Goal: Task Accomplishment & Management: Use online tool/utility

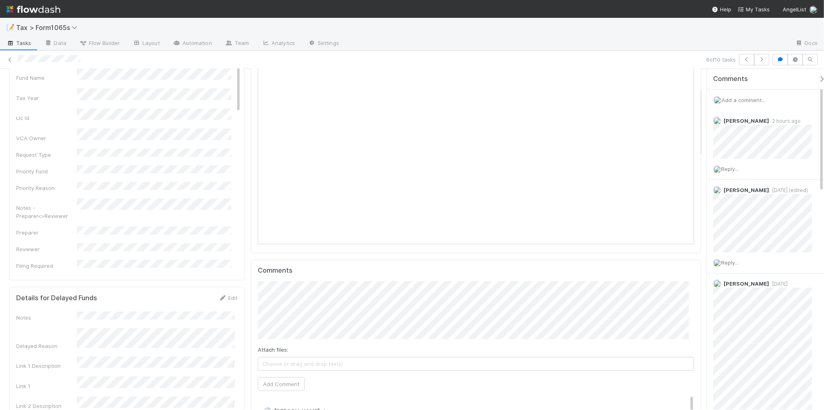
scroll to position [152, 0]
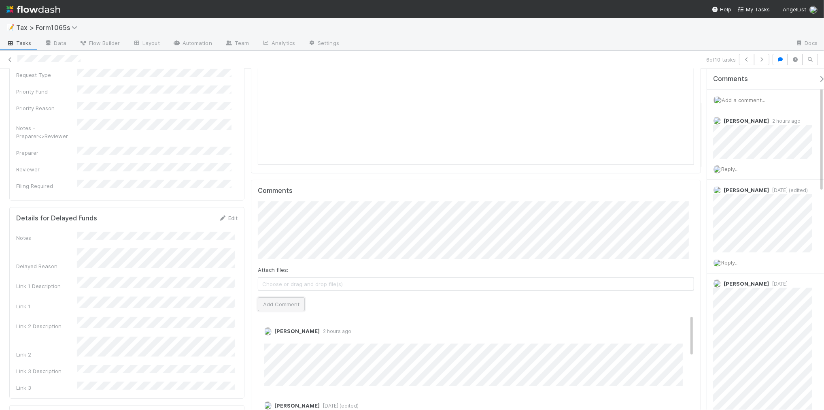
click at [270, 305] on button "Add Comment" at bounding box center [281, 304] width 47 height 14
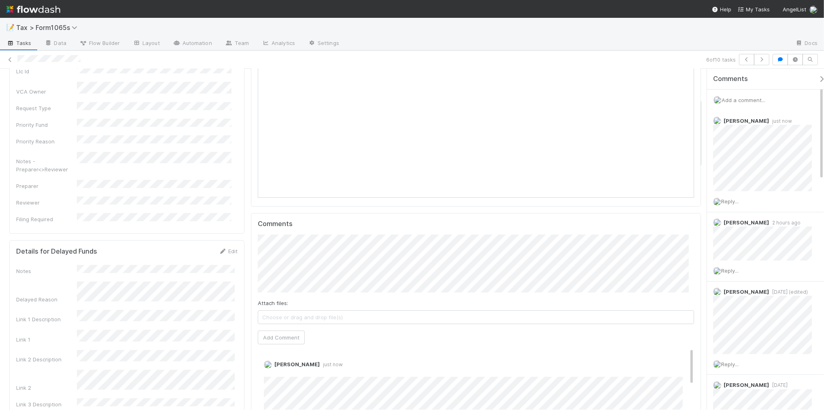
scroll to position [0, 0]
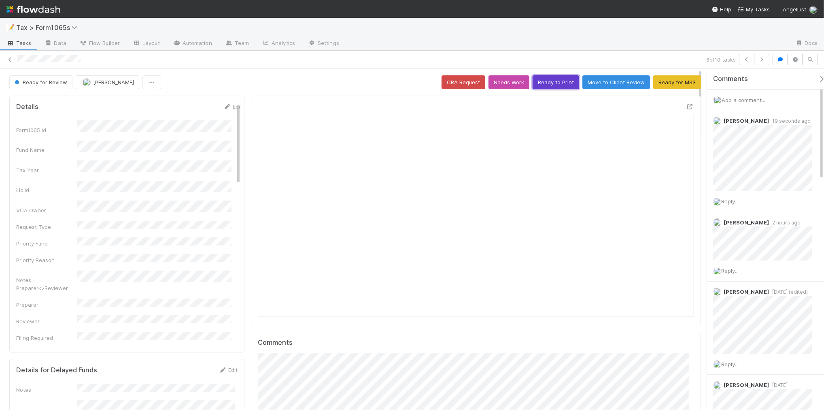
click at [553, 84] on button "Ready to Print" at bounding box center [556, 82] width 47 height 14
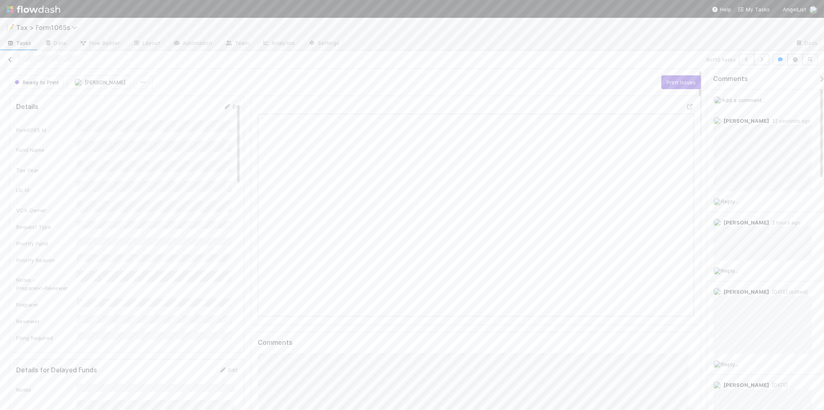
click at [9, 60] on icon at bounding box center [10, 59] width 8 height 5
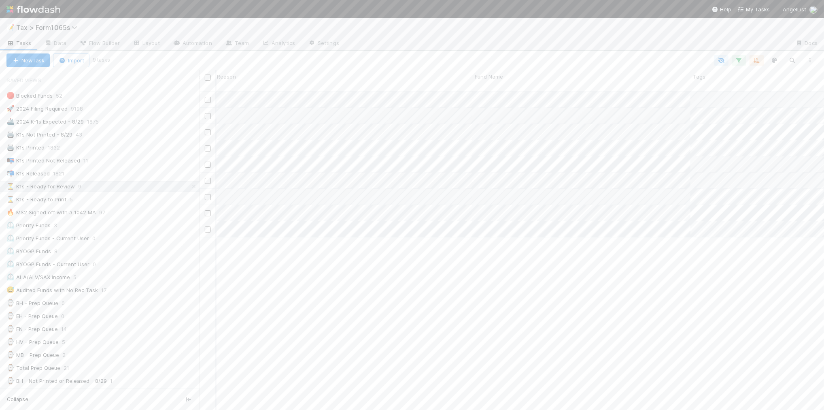
scroll to position [0, 472]
click at [457, 76] on div "Fund Name" at bounding box center [512, 76] width 214 height 8
click at [441, 89] on div "Sort A → Z" at bounding box center [451, 92] width 92 height 12
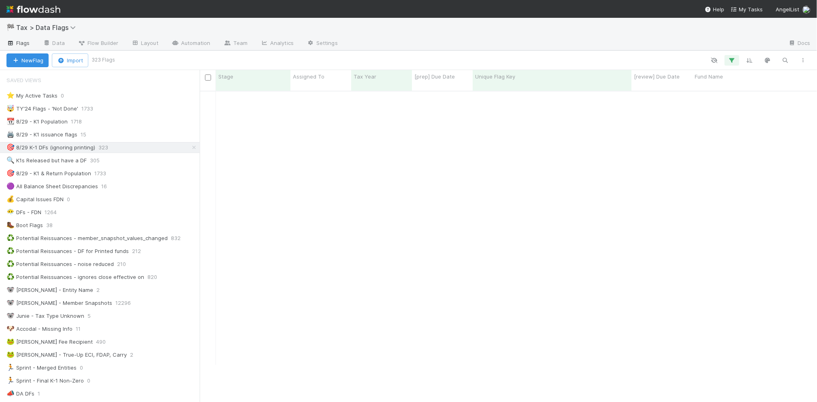
scroll to position [0, 8]
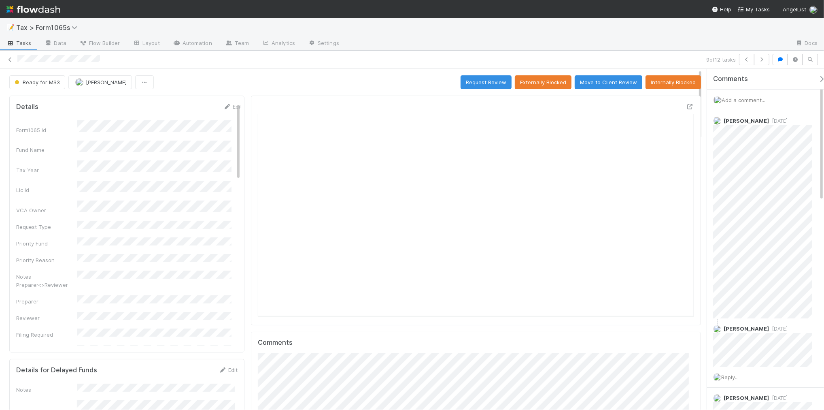
scroll to position [7, 8]
click at [7, 59] on icon at bounding box center [10, 59] width 8 height 5
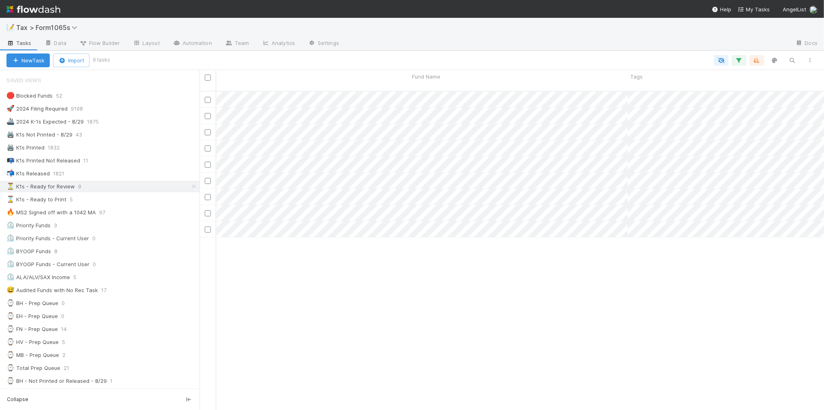
scroll to position [0, 490]
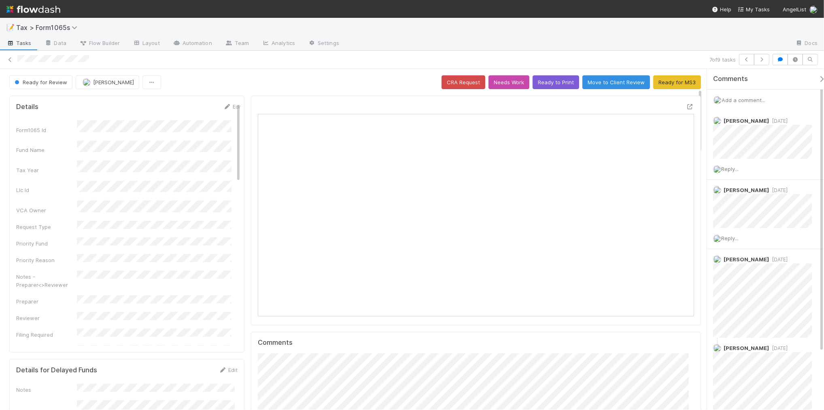
scroll to position [101, 0]
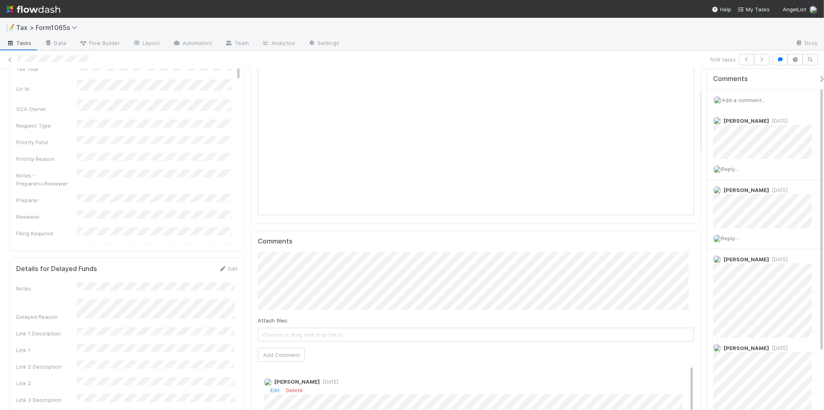
click at [434, 383] on div "Amy Gregorius 1 week ago Edit Delete" at bounding box center [480, 403] width 444 height 64
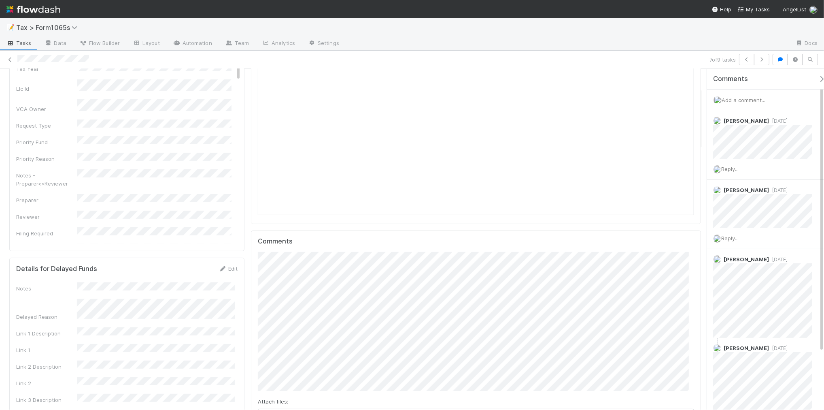
scroll to position [0, 0]
click at [650, 245] on h5 "Comments" at bounding box center [476, 241] width 436 height 8
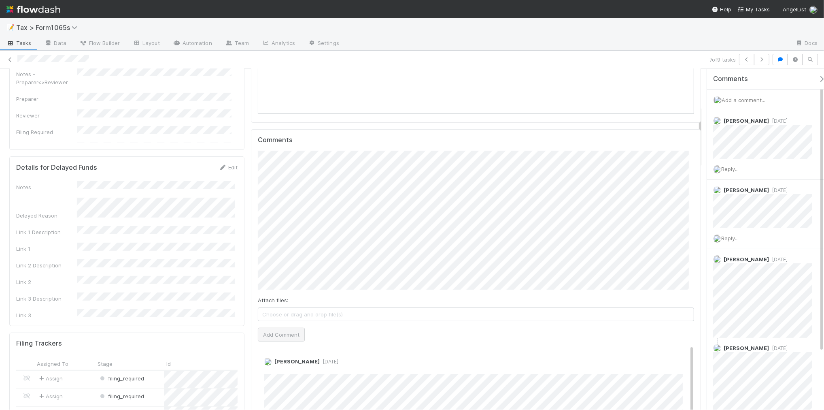
scroll to position [51, 0]
click at [287, 335] on button "Add Comment" at bounding box center [281, 335] width 47 height 14
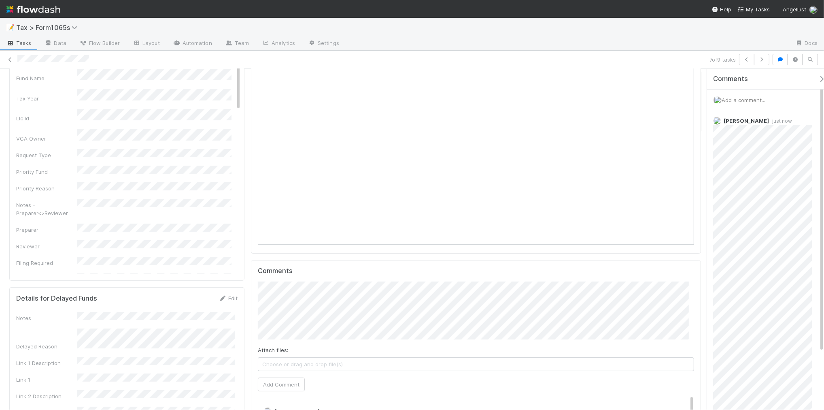
scroll to position [0, 0]
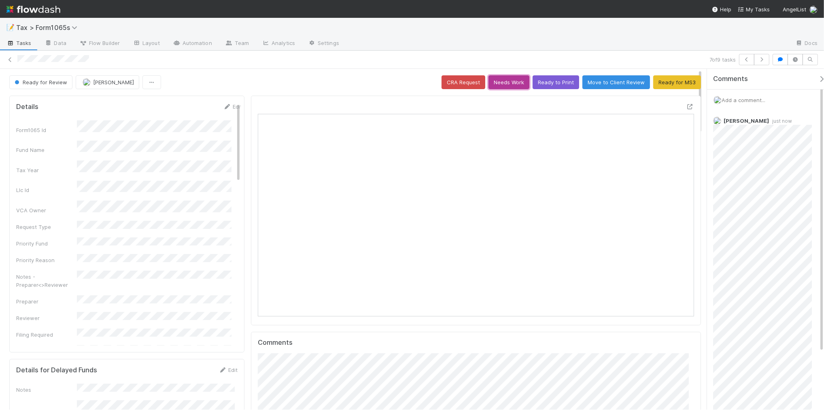
click at [504, 85] on button "Needs Work" at bounding box center [509, 82] width 41 height 14
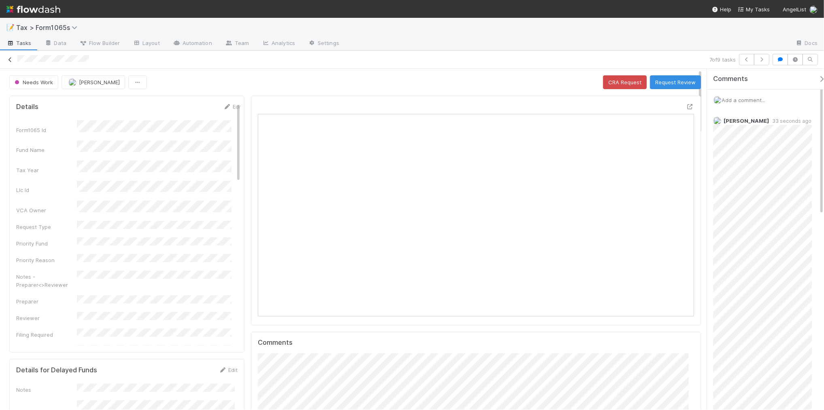
click at [9, 60] on icon at bounding box center [10, 59] width 8 height 5
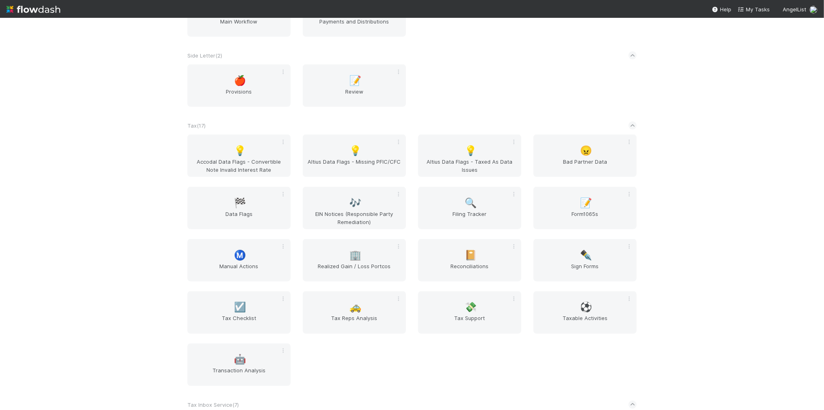
scroll to position [1366, 0]
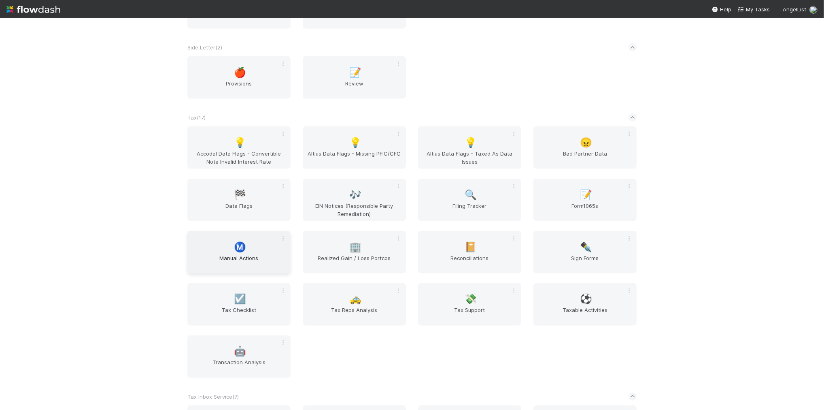
click at [235, 266] on span "Manual Actions" at bounding box center [239, 262] width 97 height 16
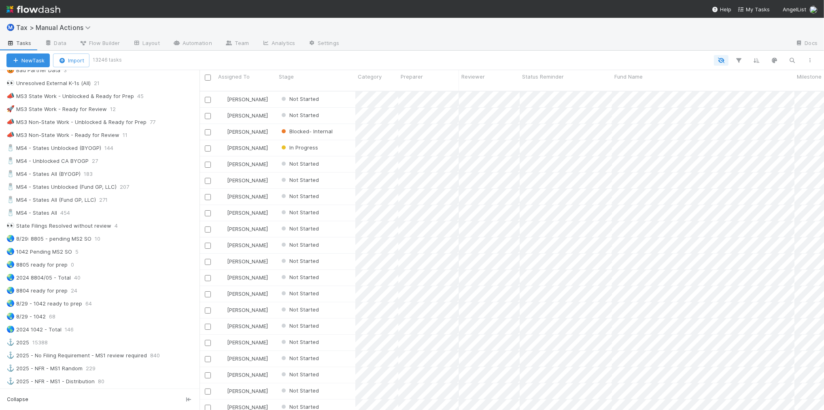
scroll to position [506, 0]
click at [134, 243] on div "🌏 8/29: 8805 - pending MS2 SO 10" at bounding box center [102, 237] width 193 height 10
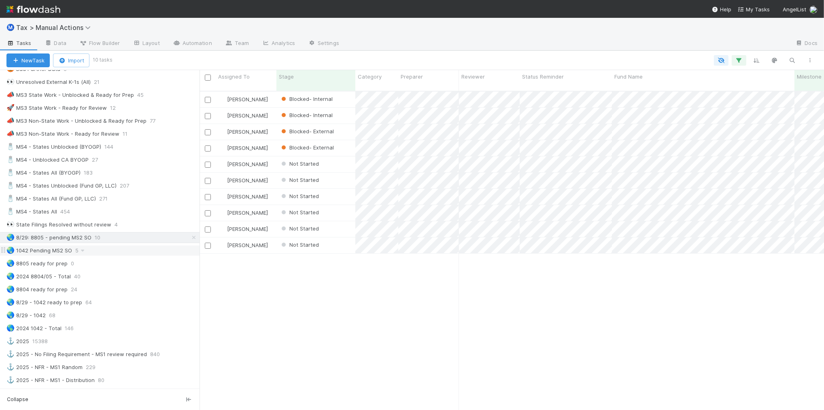
scroll to position [318, 617]
click at [129, 255] on div "🌏 1042 Pending MS2 SO 5" at bounding box center [102, 250] width 193 height 10
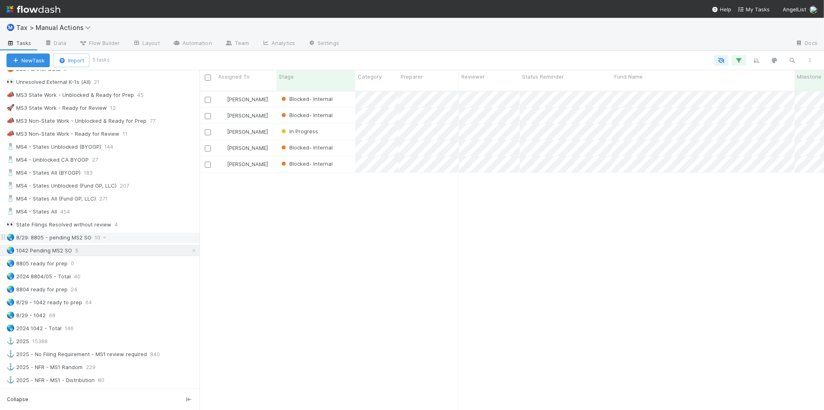
scroll to position [318, 617]
click at [141, 243] on div "🌏 8/29: 8805 - pending MS2 SO 10" at bounding box center [102, 237] width 193 height 10
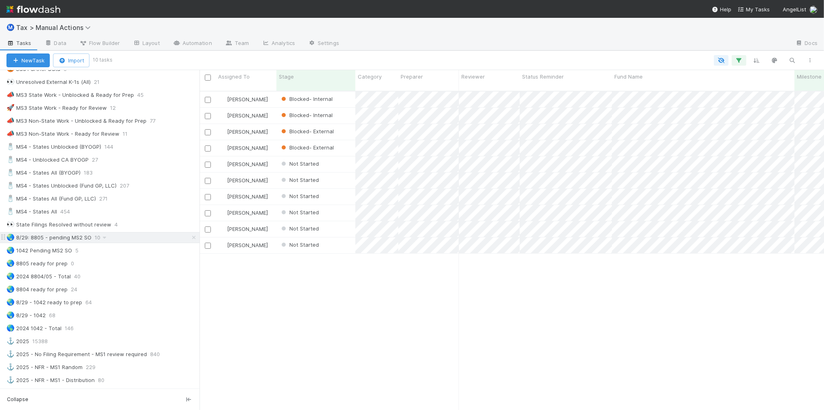
scroll to position [318, 617]
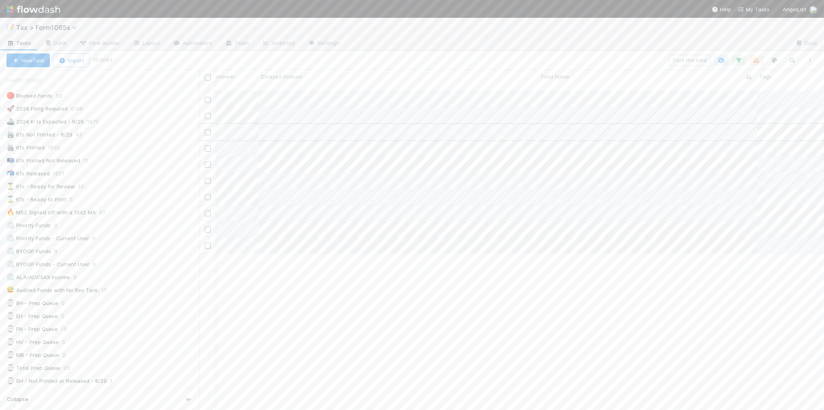
scroll to position [318, 617]
